Goal: Task Accomplishment & Management: Manage account settings

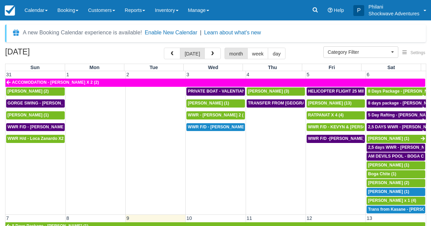
select select
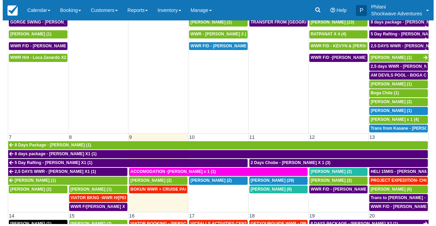
scroll to position [67, 0]
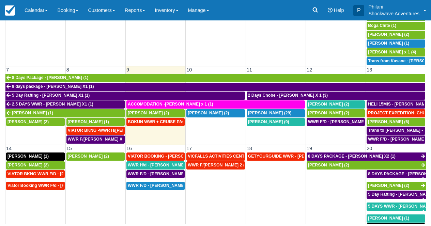
click at [156, 133] on td "BOKUN WWR + CRUISE PACKAGE - Janet South X 2 (2)" at bounding box center [156, 131] width 60 height 27
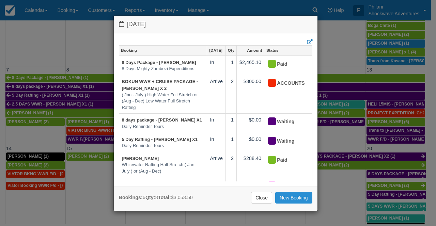
click at [303, 199] on link "New Booking" at bounding box center [293, 198] width 37 height 12
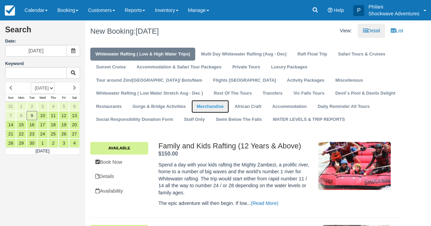
click at [228, 100] on link "Merchandise" at bounding box center [209, 106] width 37 height 13
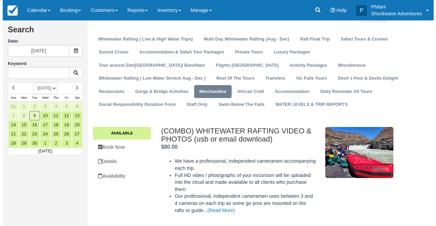
scroll to position [27, 0]
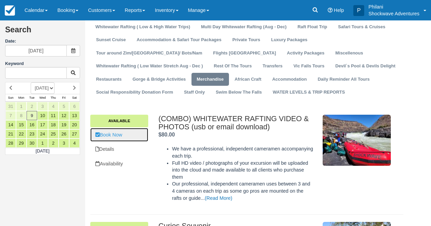
click at [132, 137] on link "Book Now" at bounding box center [119, 135] width 58 height 14
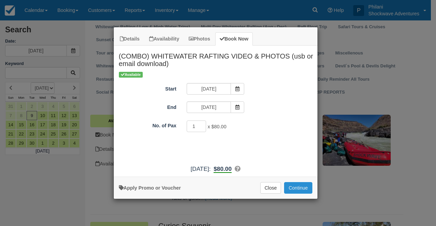
click at [295, 190] on button "Continue" at bounding box center [298, 188] width 28 height 12
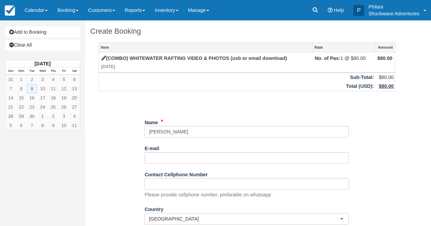
type input "[PERSON_NAME]"
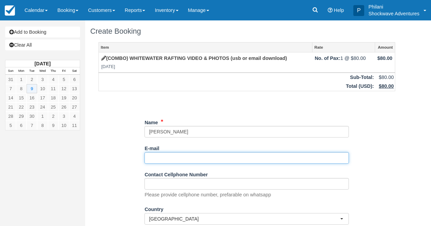
click at [169, 159] on input "E-mail" at bounding box center [246, 158] width 204 height 12
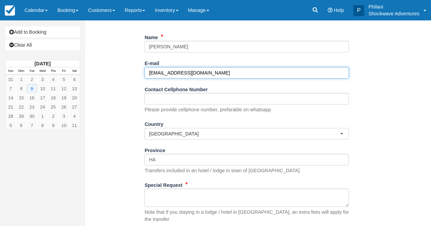
scroll to position [87, 0]
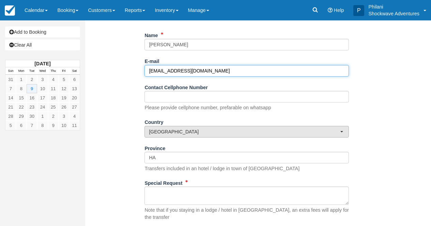
type input "[EMAIL_ADDRESS][DOMAIN_NAME]"
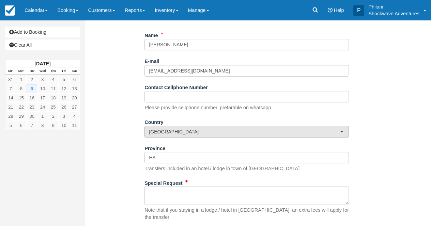
click at [200, 130] on span "[GEOGRAPHIC_DATA]" at bounding box center [244, 131] width 191 height 7
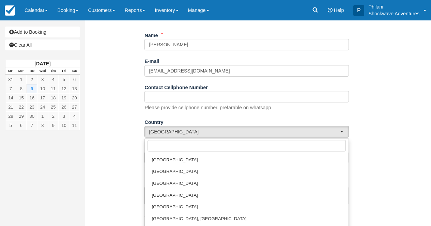
click at [389, 170] on div "Item Rate Amount (COMBO) WHITEWATER RAFTING VIDEO & PHOTOS (usb or email downlo…" at bounding box center [246, 103] width 313 height 297
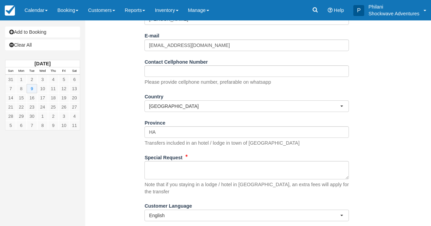
scroll to position [114, 0]
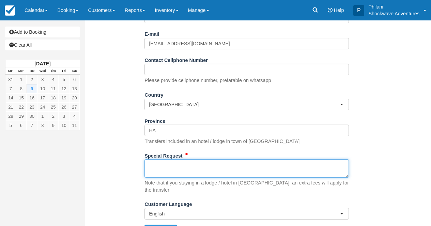
click at [220, 171] on textarea "Special Request" at bounding box center [246, 168] width 204 height 18
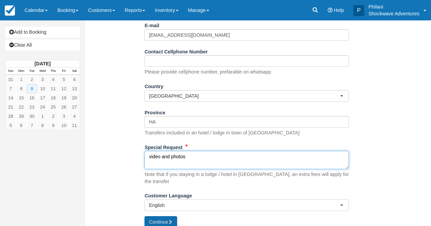
scroll to position [126, 0]
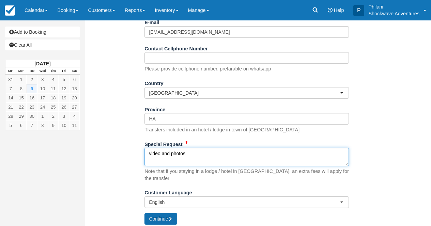
type textarea "video and photos"
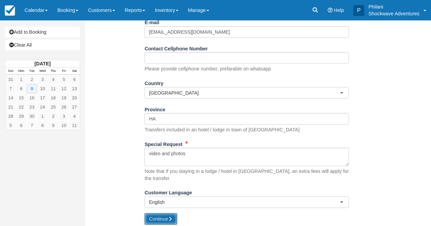
click at [160, 213] on button "Continue" at bounding box center [160, 219] width 33 height 12
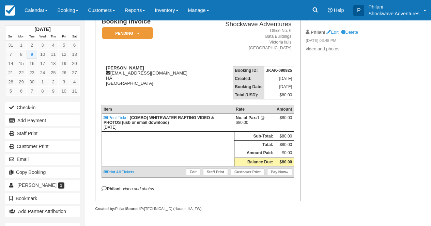
scroll to position [49, 0]
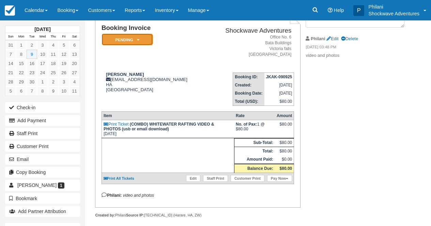
click at [144, 43] on em "Pending" at bounding box center [127, 40] width 51 height 12
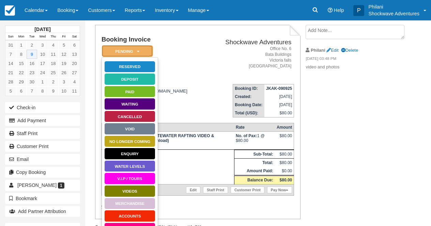
scroll to position [44, 0]
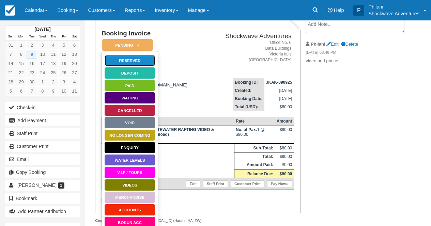
click at [136, 61] on link "Reserved" at bounding box center [129, 61] width 51 height 12
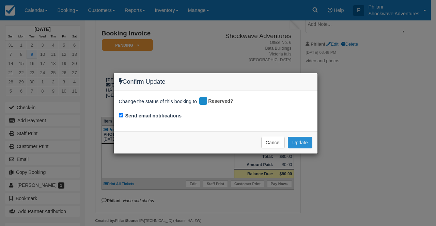
click at [307, 143] on button "Update" at bounding box center [300, 143] width 24 height 12
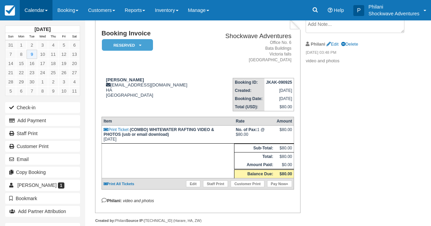
click at [43, 13] on link "Calendar" at bounding box center [36, 10] width 33 height 20
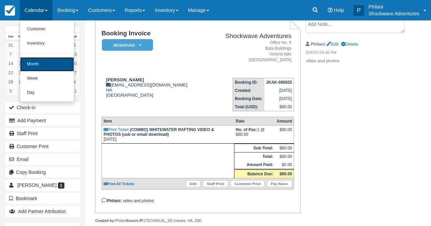
drag, startPoint x: 43, startPoint y: 61, endPoint x: 46, endPoint y: 59, distance: 3.7
click at [43, 61] on link "Month" at bounding box center [47, 64] width 54 height 14
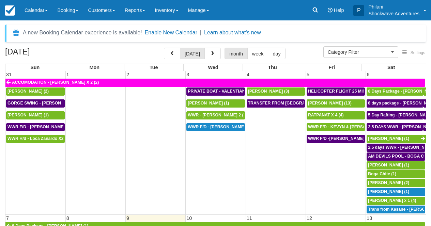
select select
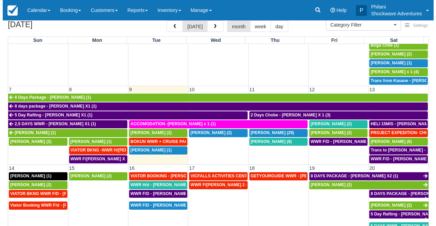
scroll to position [110, 0]
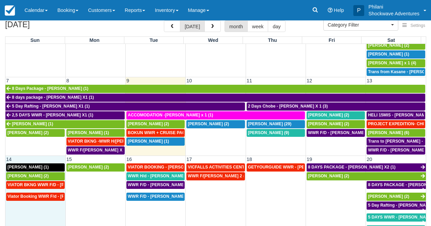
click at [29, 208] on td "Viator Booking WWR F/d - Anil Agarwal X 1 (1)" at bounding box center [35, 226] width 60 height 68
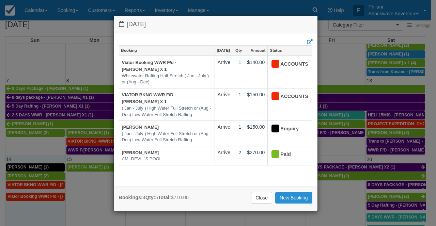
click at [286, 198] on link "New Booking" at bounding box center [293, 198] width 37 height 12
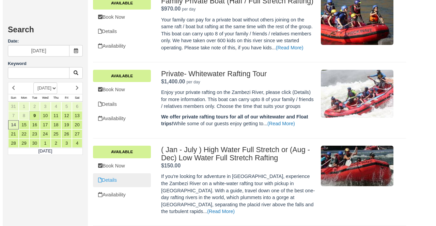
scroll to position [352, 0]
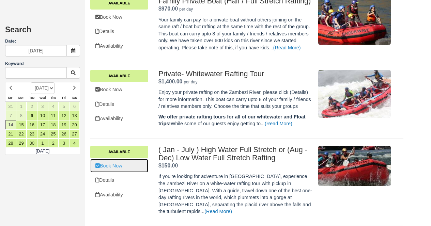
click at [125, 173] on link "Book Now" at bounding box center [119, 166] width 58 height 14
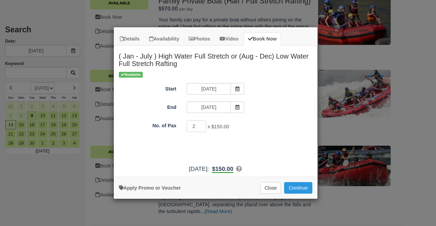
type input "2"
click at [203, 124] on input "2" at bounding box center [197, 126] width 20 height 12
drag, startPoint x: 305, startPoint y: 190, endPoint x: 302, endPoint y: 188, distance: 4.0
click at [305, 190] on button "Continue" at bounding box center [298, 188] width 28 height 12
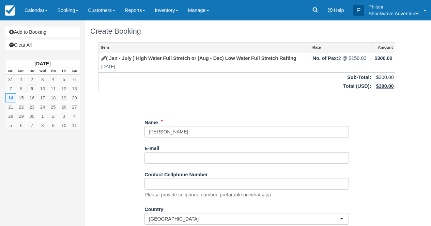
type input "[PERSON_NAME]"
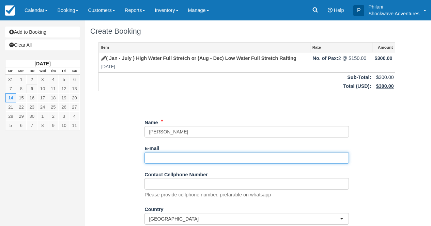
drag, startPoint x: 161, startPoint y: 156, endPoint x: 175, endPoint y: 162, distance: 14.8
click at [161, 156] on input "E-mail" at bounding box center [246, 158] width 204 height 12
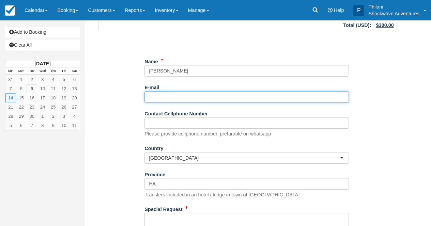
scroll to position [126, 0]
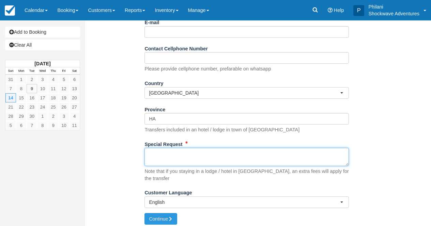
click at [167, 161] on textarea "Special Request" at bounding box center [246, 157] width 204 height 18
paste textarea "Booking ref. VIA-73674768 Product booking ref. SHO-T107480739 Ext. booking ref …"
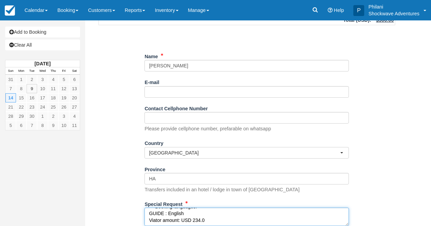
scroll to position [0, 0]
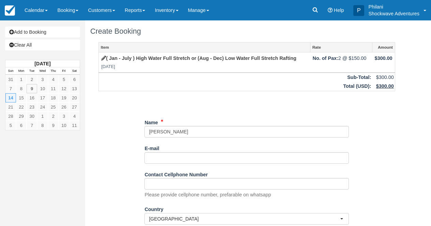
type textarea "Booking ref. VIA-73674768 Product booking ref. SHO-T107480739 Ext. booking ref …"
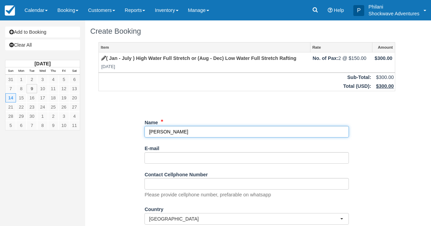
click at [148, 132] on input "Name" at bounding box center [246, 132] width 204 height 12
click at [231, 132] on input "Name" at bounding box center [246, 132] width 204 height 12
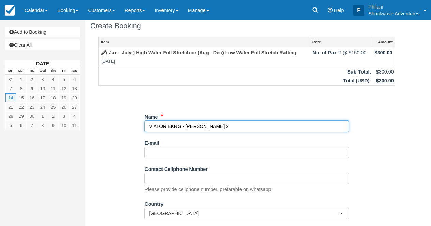
scroll to position [65, 0]
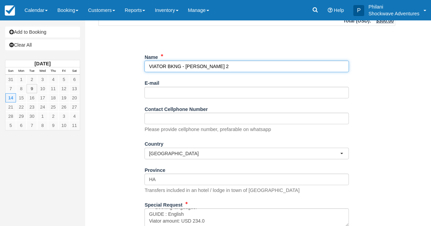
click at [182, 69] on input "Name" at bounding box center [246, 67] width 204 height 12
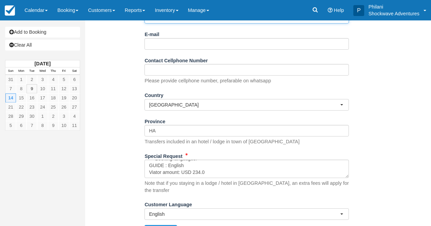
scroll to position [126, 0]
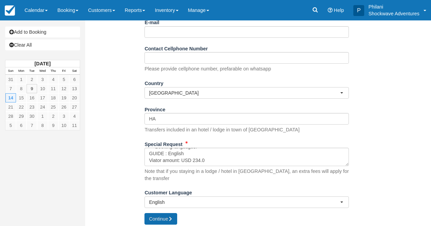
type input "VIATOR BKNG WWR - [PERSON_NAME] 2"
drag, startPoint x: 164, startPoint y: 213, endPoint x: 269, endPoint y: 194, distance: 106.1
click at [164, 213] on button "Continue" at bounding box center [160, 219] width 33 height 12
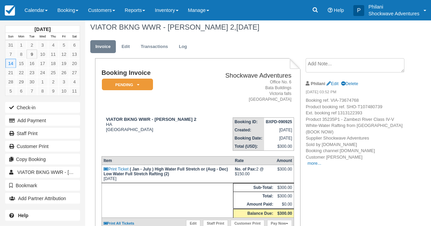
scroll to position [27, 0]
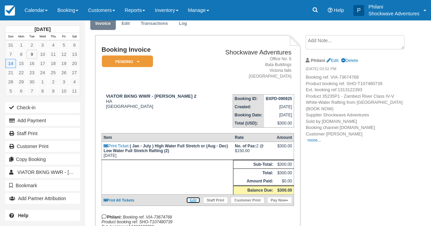
click at [193, 204] on link "Edit" at bounding box center [193, 200] width 14 height 7
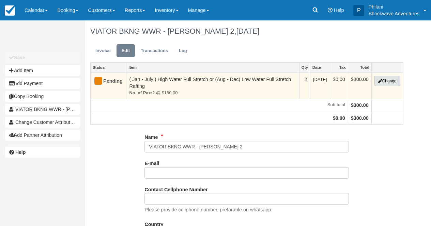
click at [388, 81] on button "Change" at bounding box center [387, 81] width 26 height 10
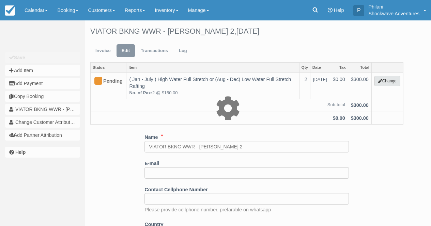
type input "300.00"
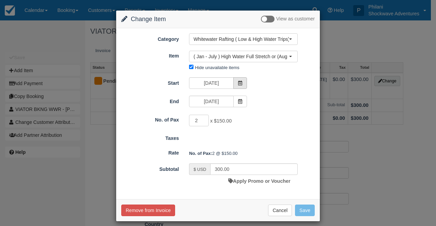
click at [238, 85] on icon at bounding box center [240, 83] width 5 height 5
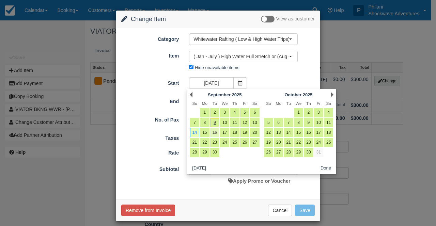
click at [215, 132] on link "16" at bounding box center [214, 132] width 9 height 9
type input "09/16/25"
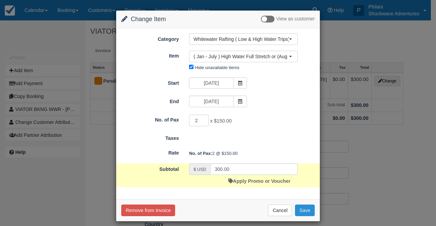
drag, startPoint x: 301, startPoint y: 209, endPoint x: 307, endPoint y: 211, distance: 7.0
click at [301, 209] on button "Save" at bounding box center [305, 211] width 20 height 12
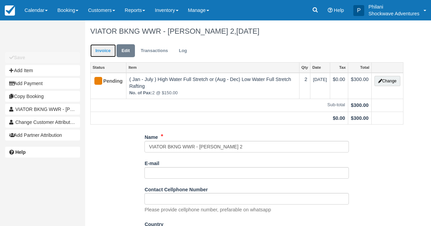
click at [104, 51] on link "Invoice" at bounding box center [103, 50] width 26 height 13
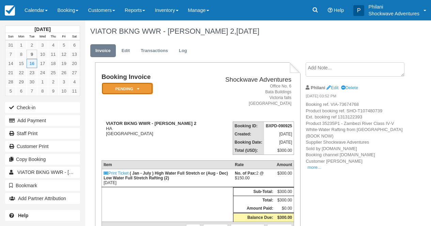
click at [140, 91] on em "Pending" at bounding box center [127, 89] width 51 height 12
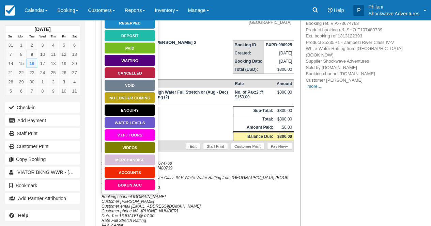
scroll to position [82, 0]
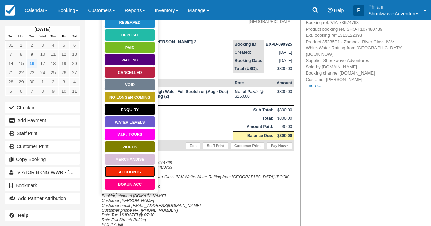
click at [139, 170] on link "ACCOUNTS" at bounding box center [129, 172] width 51 height 12
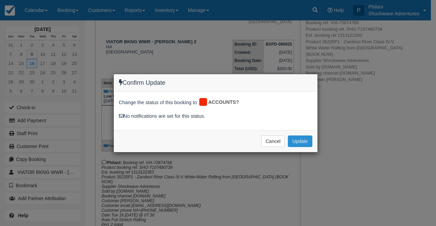
click at [307, 140] on button "Update" at bounding box center [300, 141] width 24 height 12
